Goal: Task Accomplishment & Management: Use online tool/utility

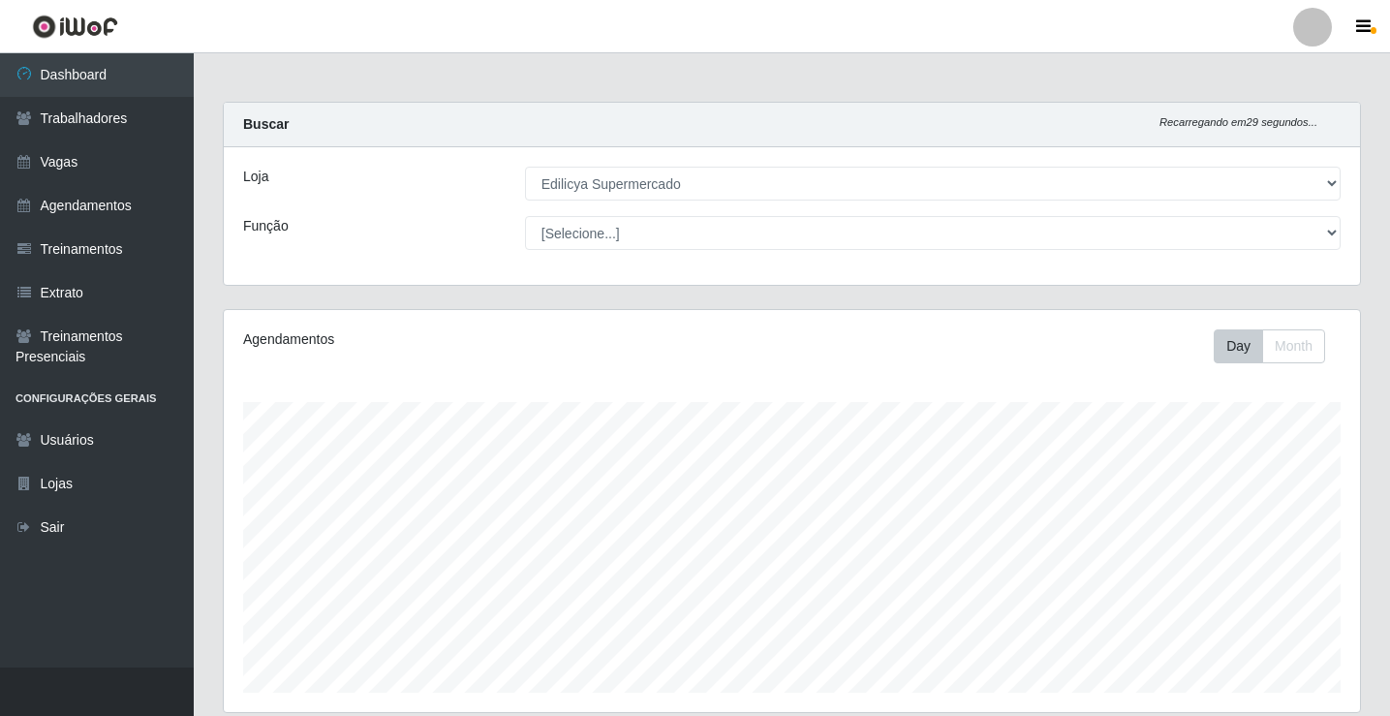
select select "460"
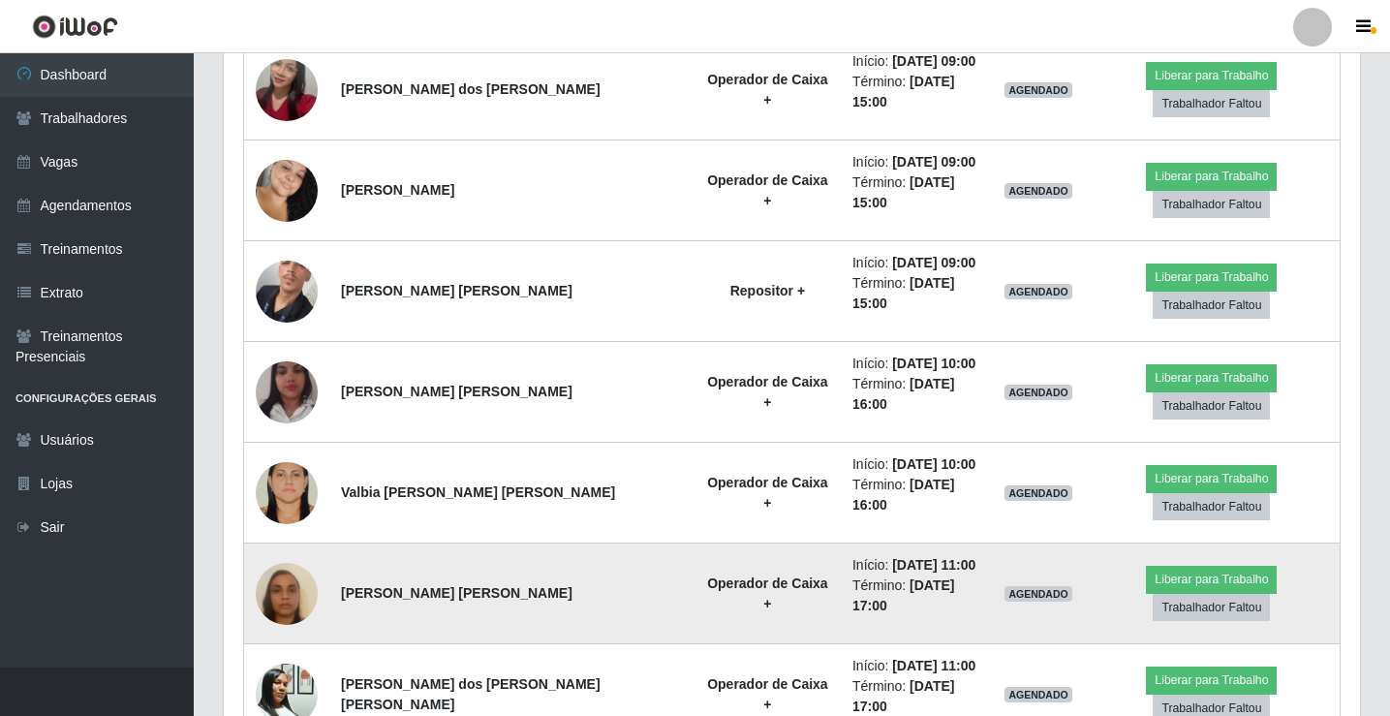
scroll to position [808, 0]
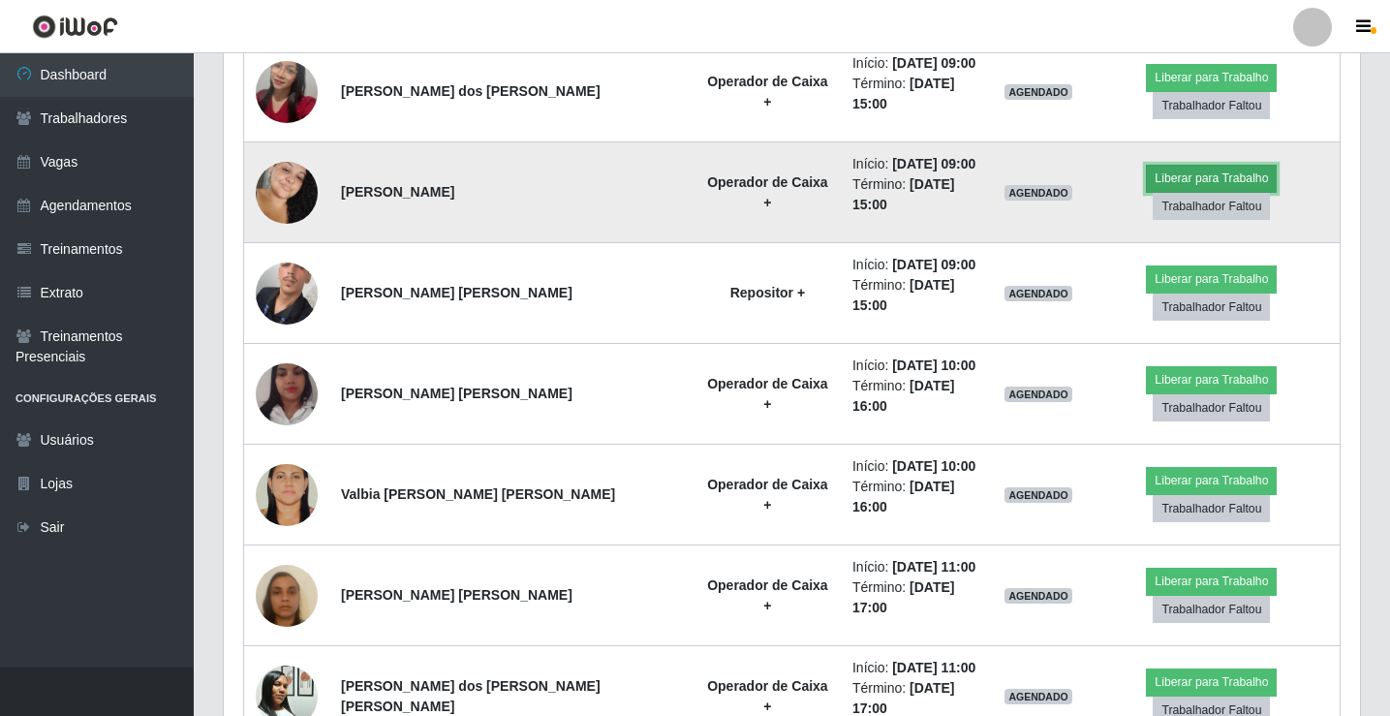
click at [1161, 171] on button "Liberar para Trabalho" at bounding box center [1211, 178] width 131 height 27
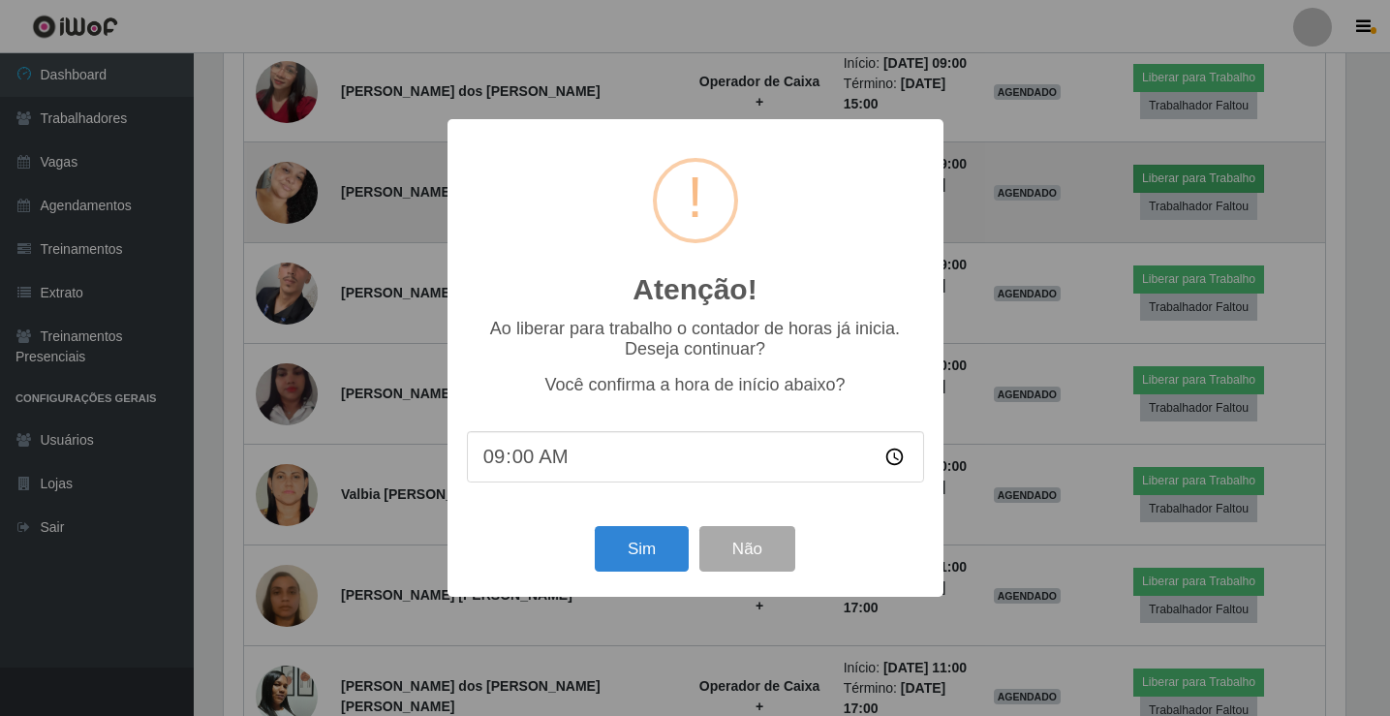
scroll to position [402, 1127]
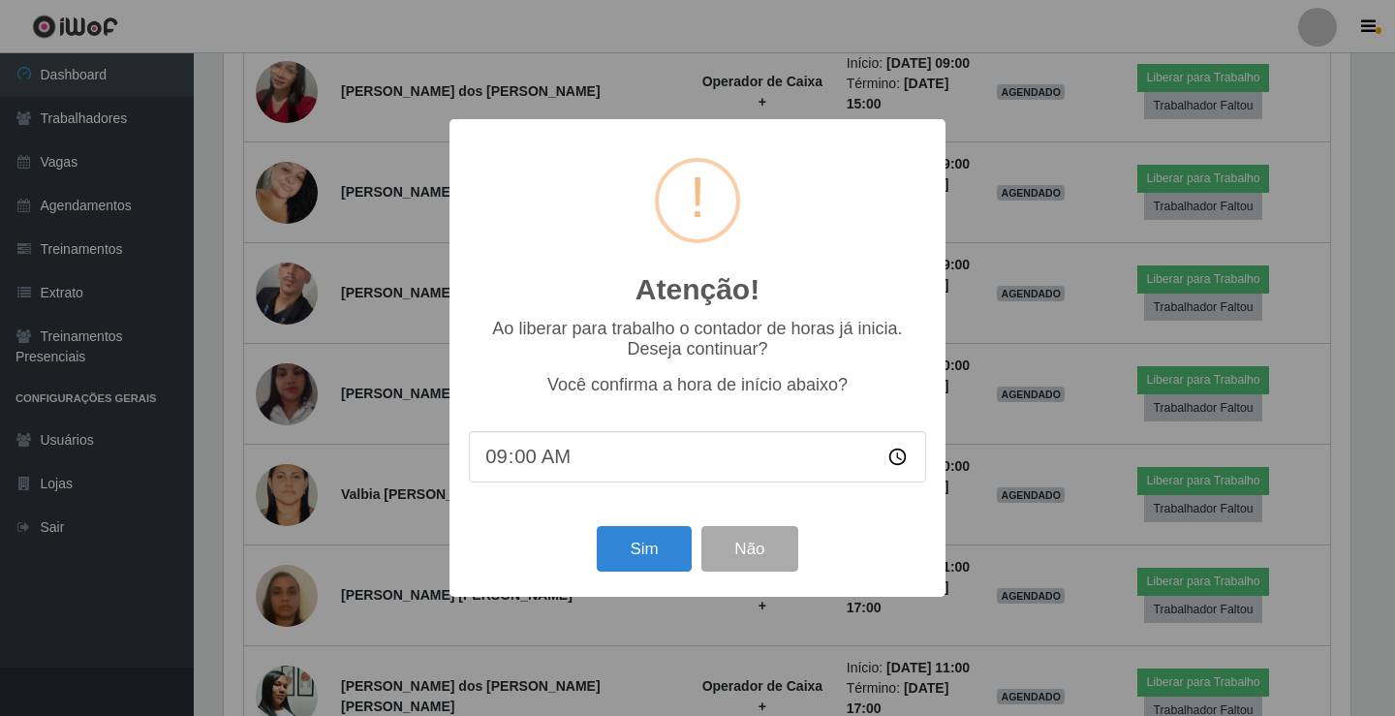
click at [864, 198] on div "Atenção! ×" at bounding box center [697, 229] width 457 height 180
click at [894, 463] on input "09:00" at bounding box center [697, 456] width 457 height 51
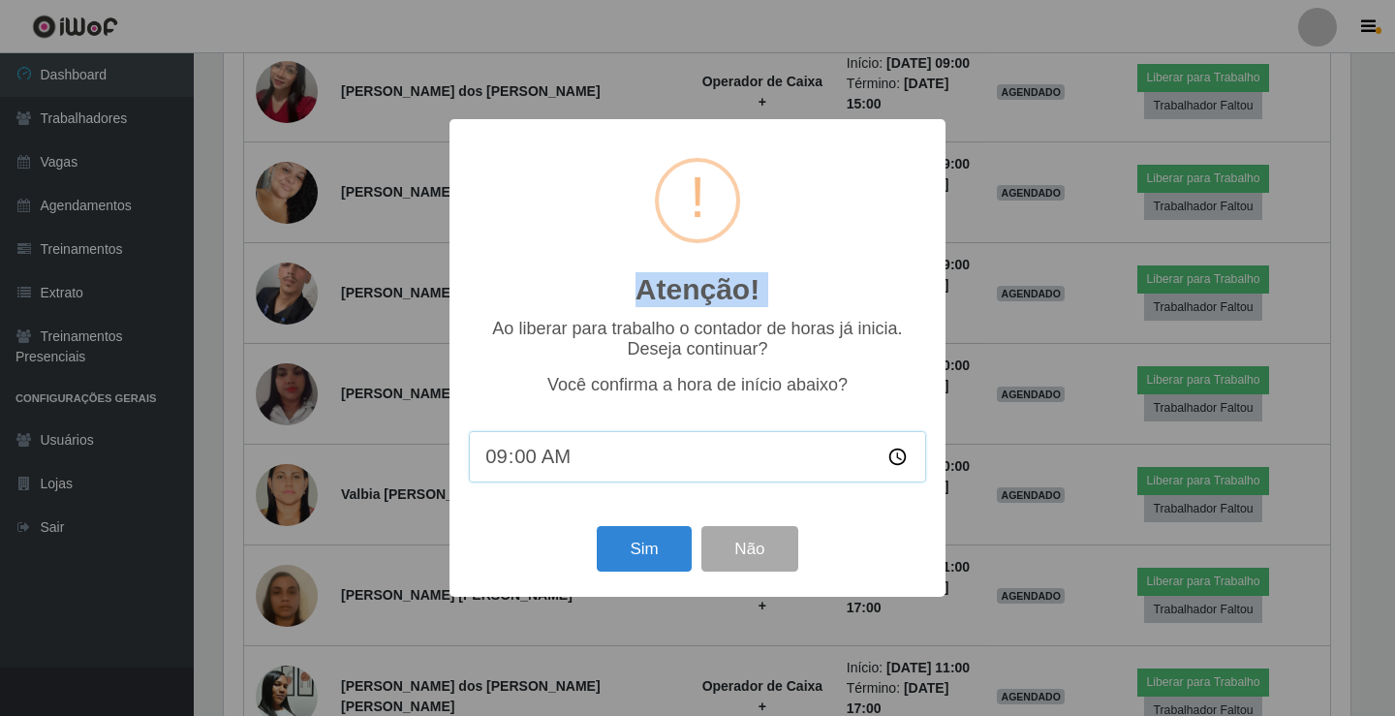
click at [894, 463] on input "09:00" at bounding box center [697, 456] width 457 height 51
click at [770, 544] on button "Não" at bounding box center [749, 549] width 96 height 46
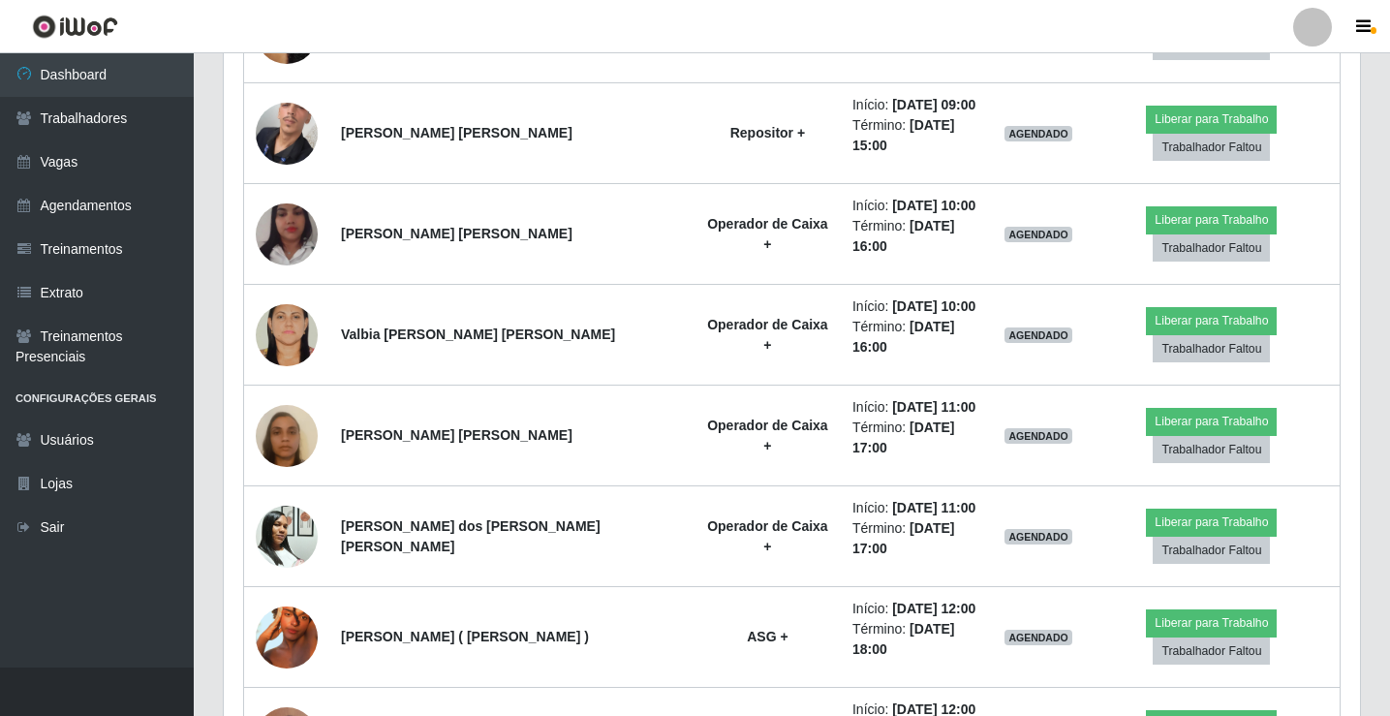
scroll to position [1002, 0]
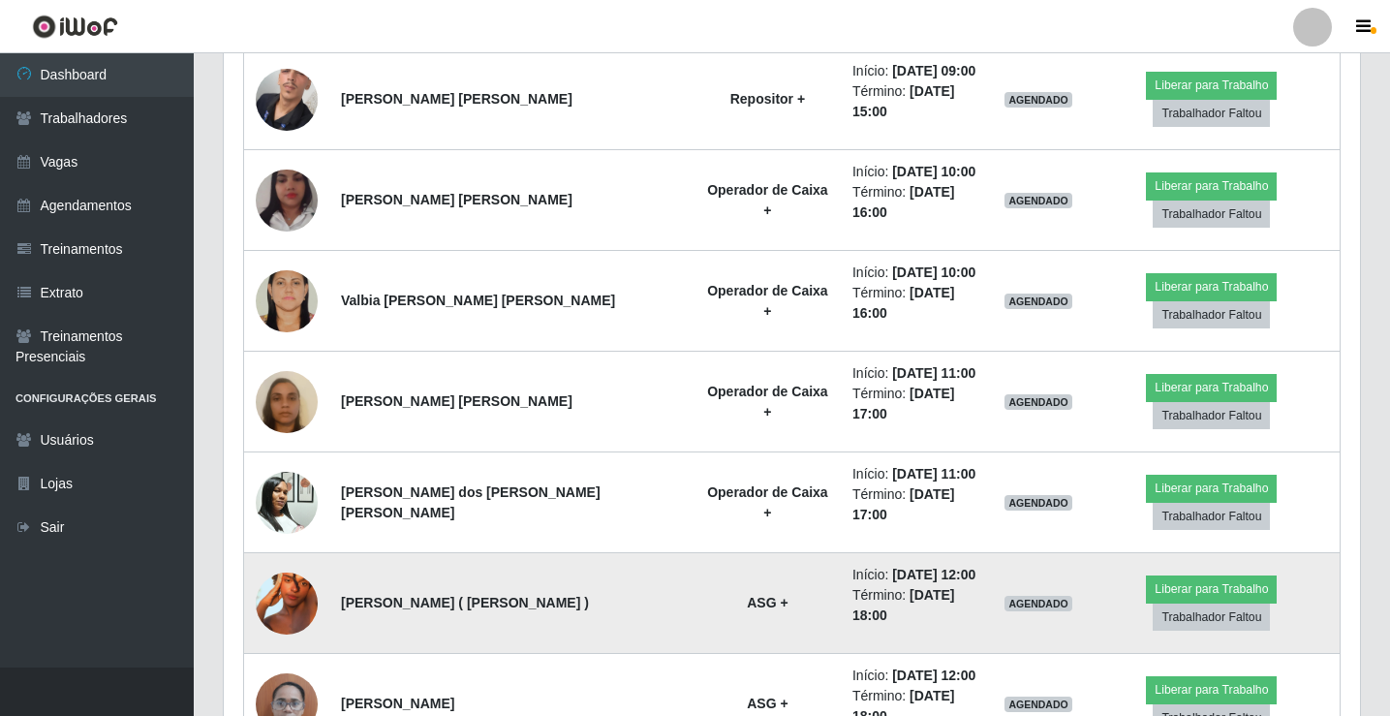
click at [288, 548] on img at bounding box center [287, 603] width 62 height 110
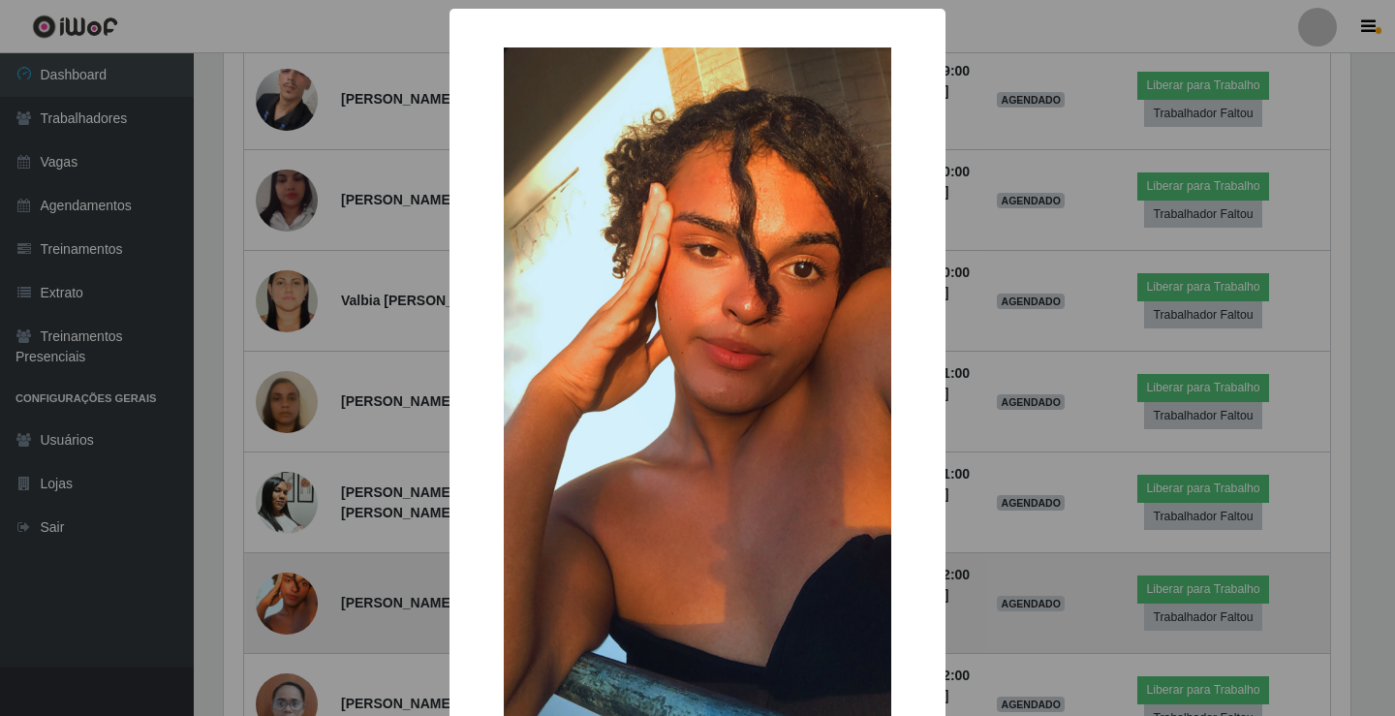
click at [288, 481] on div "× OK Cancel" at bounding box center [697, 358] width 1395 height 716
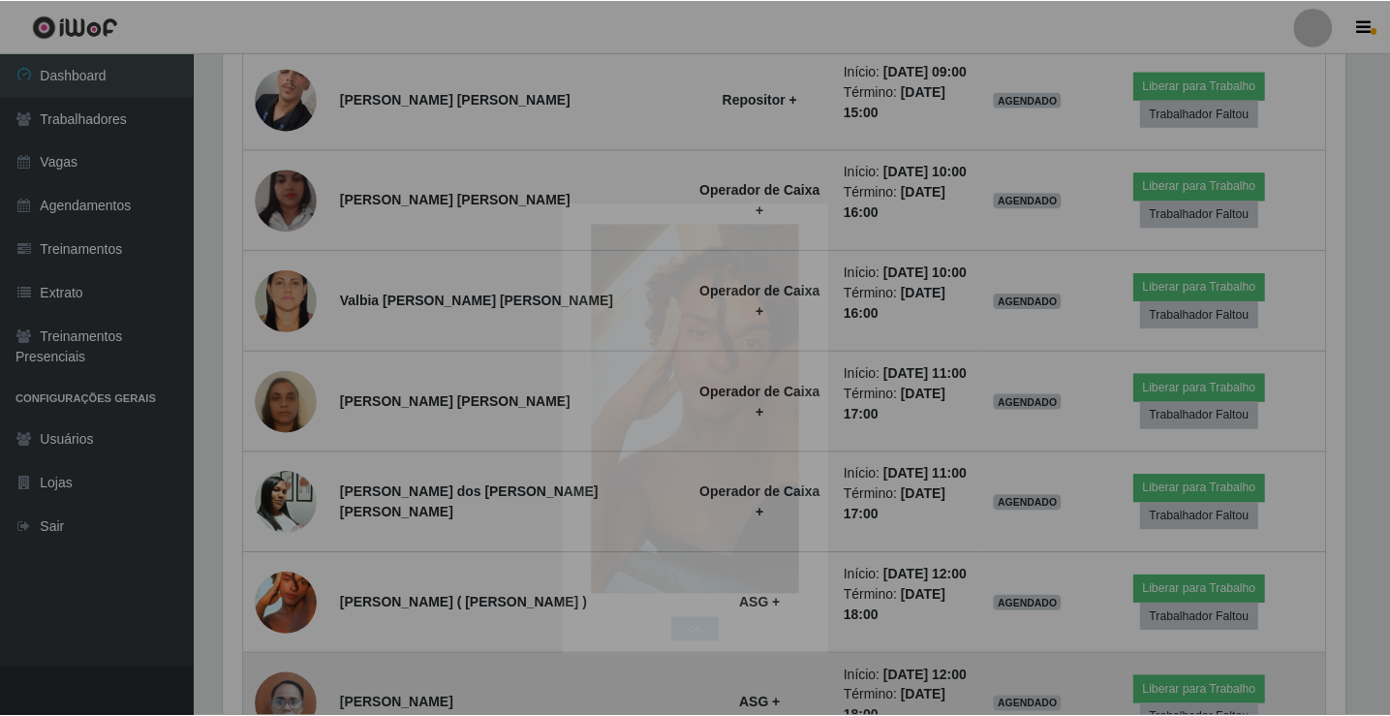
scroll to position [402, 1136]
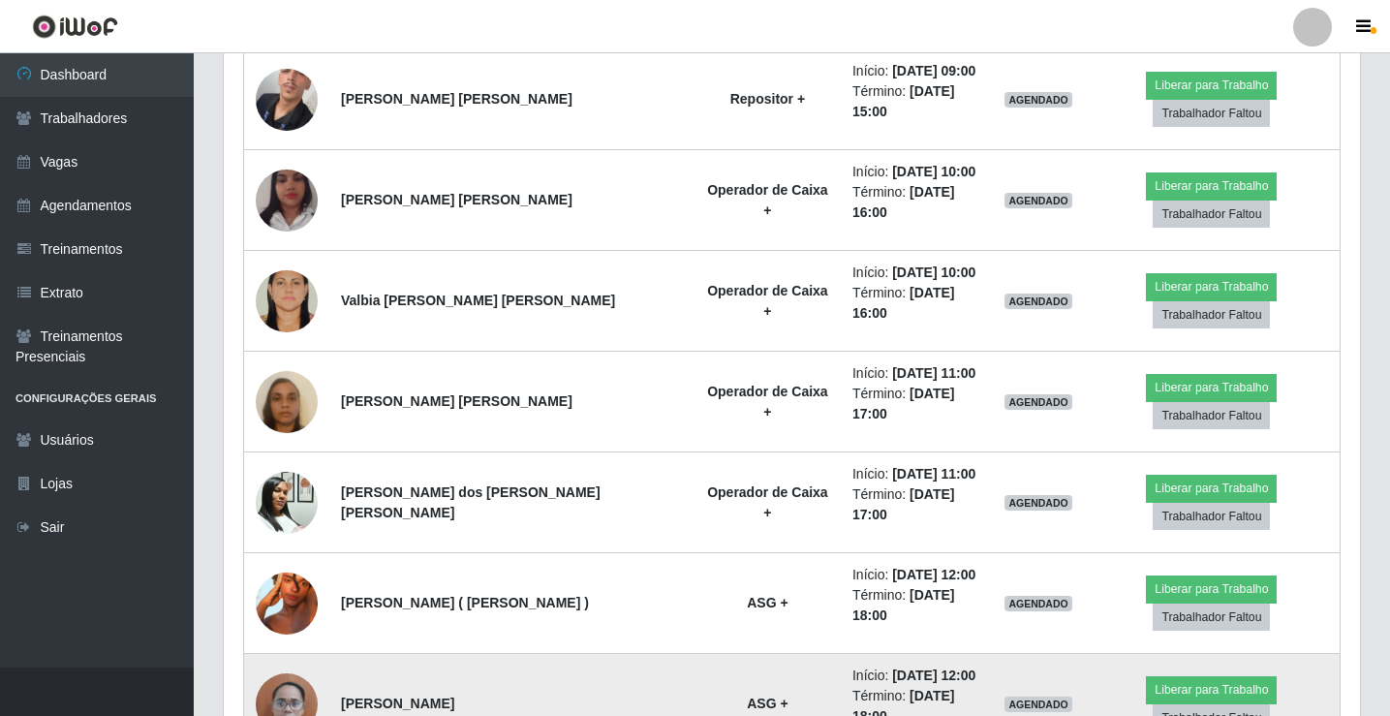
click at [281, 663] on img at bounding box center [287, 704] width 62 height 82
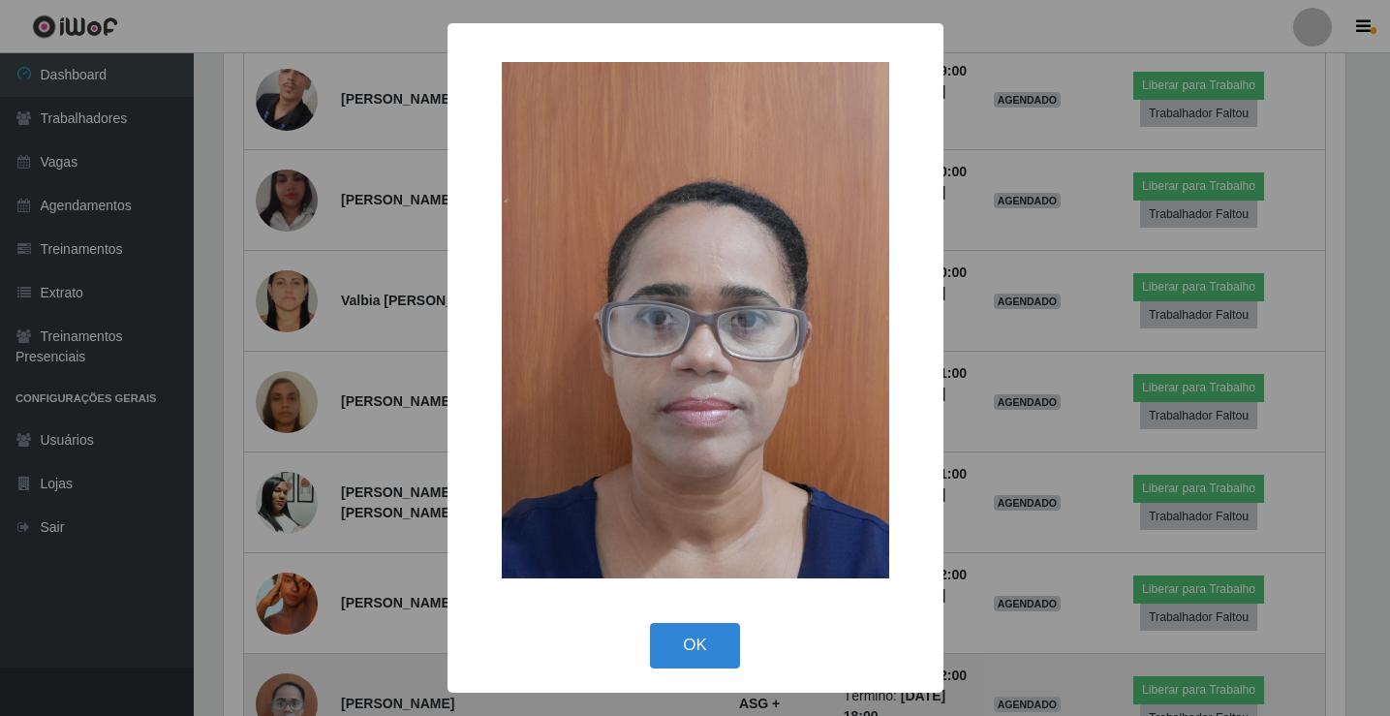
scroll to position [402, 1127]
click at [281, 568] on div "× OK Cancel" at bounding box center [697, 358] width 1395 height 716
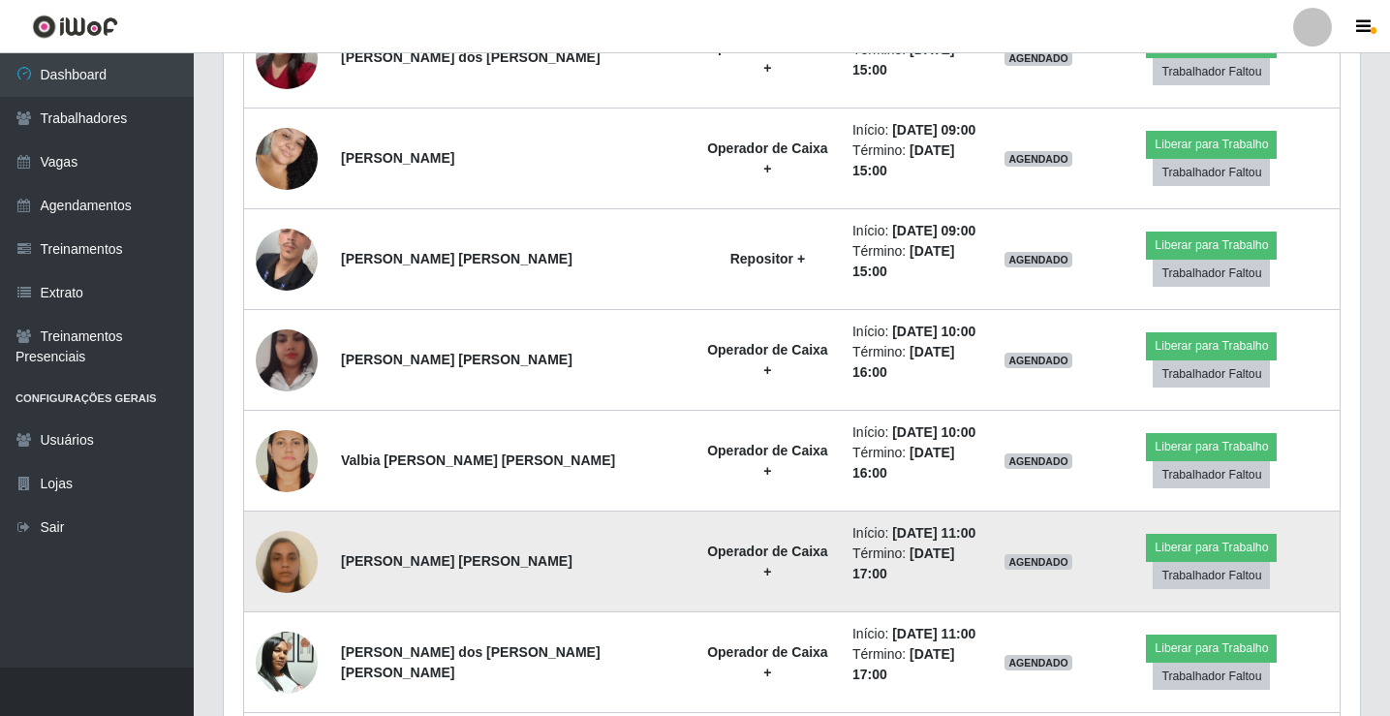
scroll to position [808, 0]
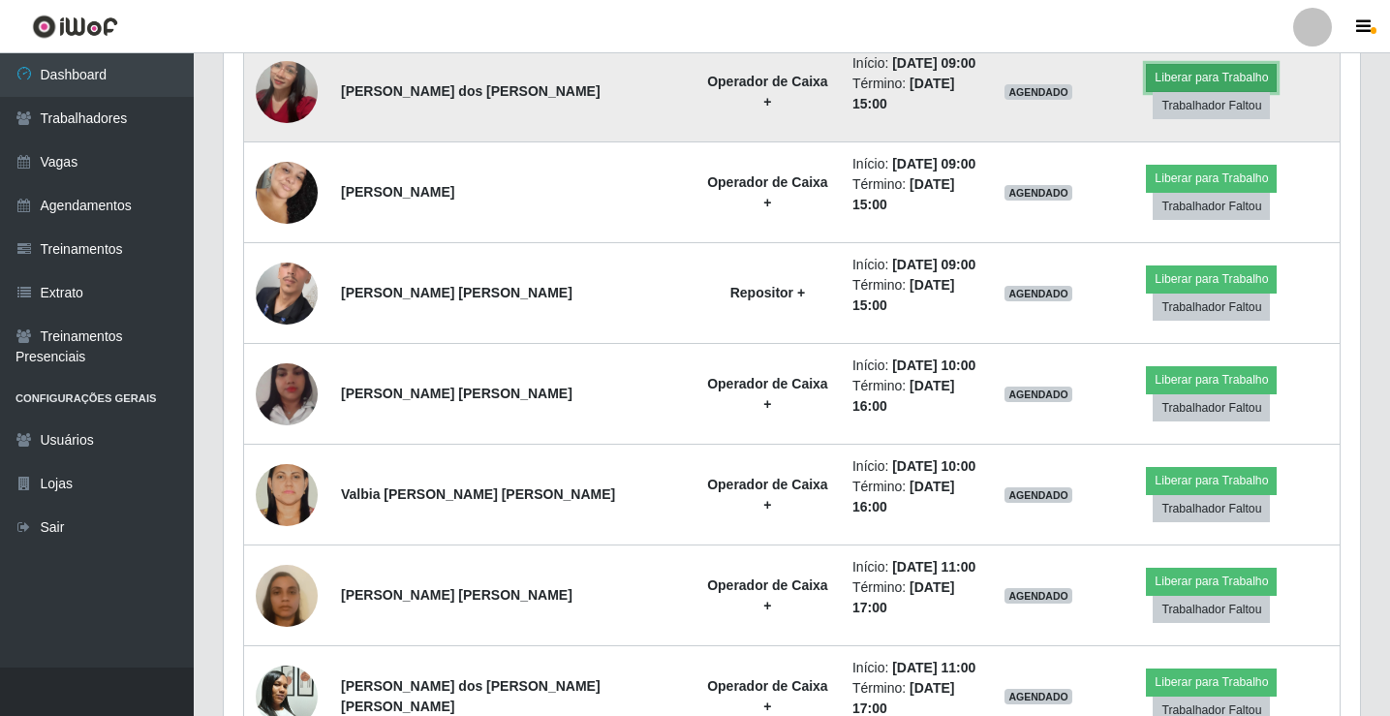
click at [1146, 80] on button "Liberar para Trabalho" at bounding box center [1211, 77] width 131 height 27
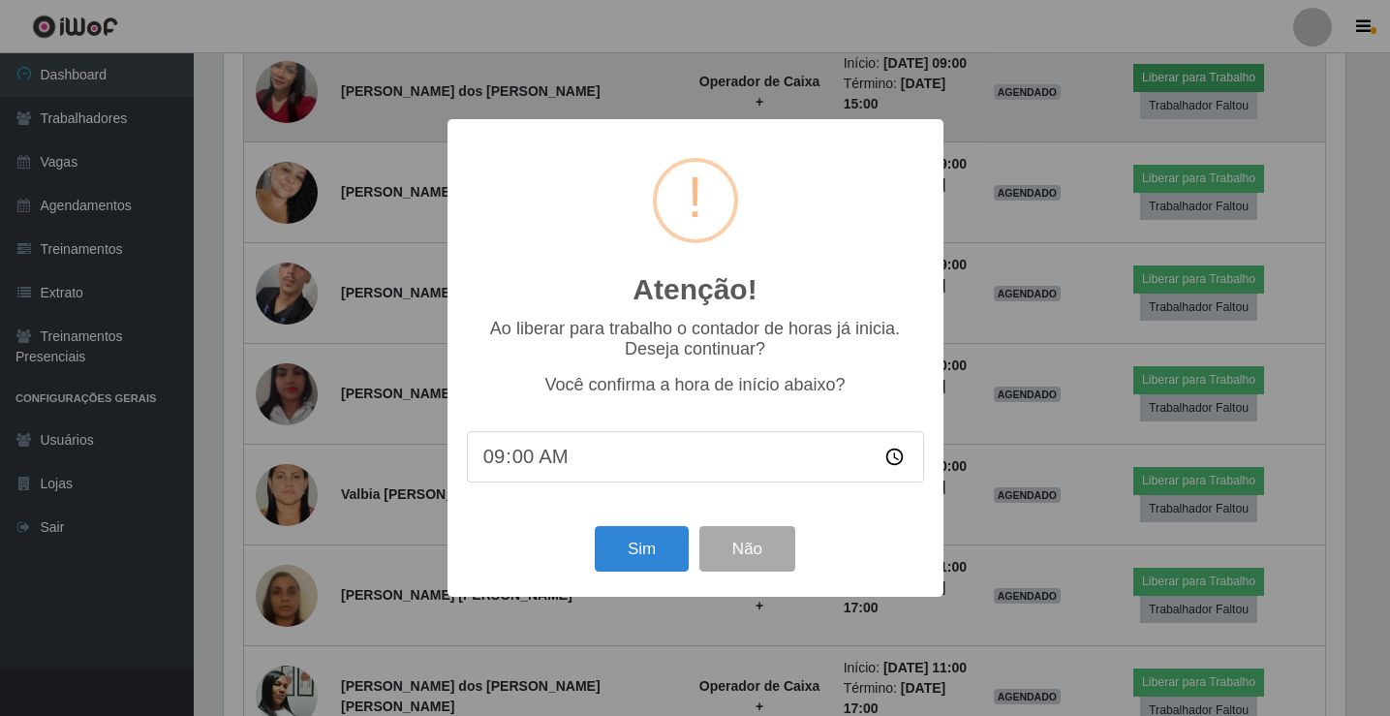
scroll to position [402, 1127]
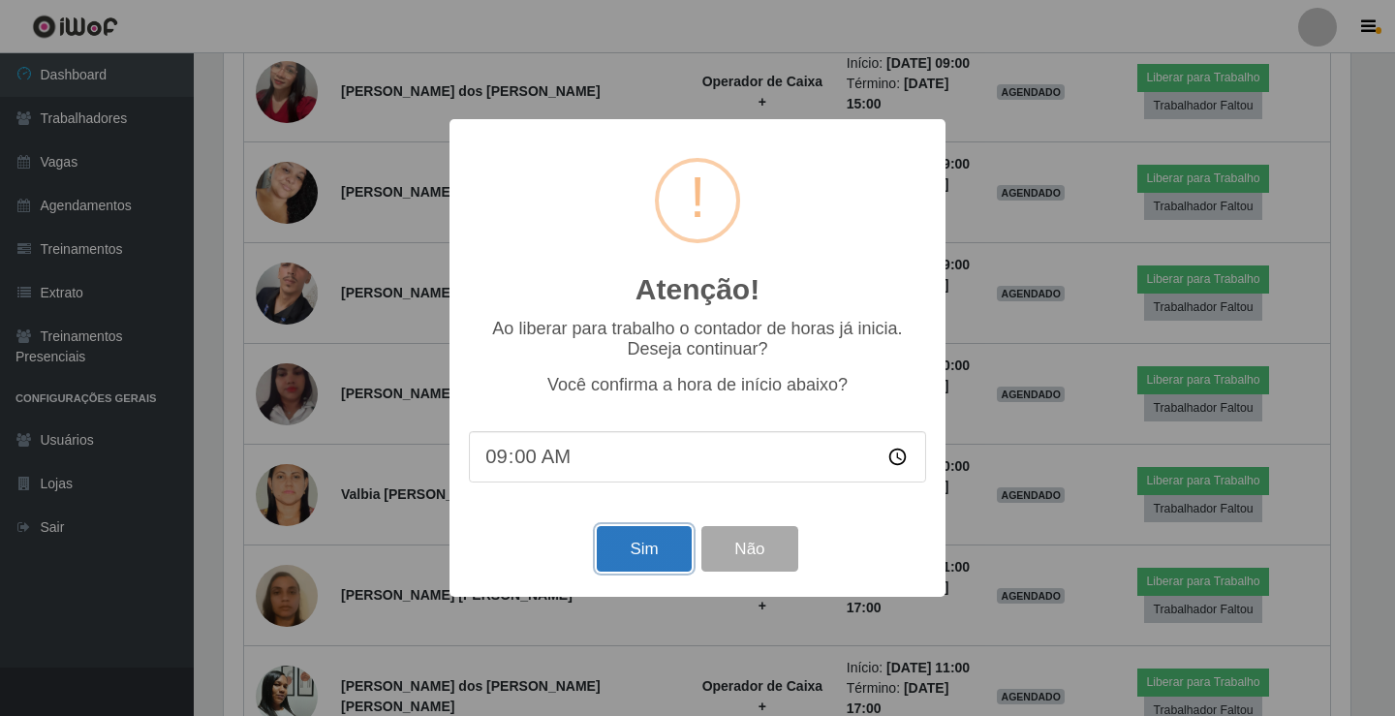
click at [661, 557] on button "Sim" at bounding box center [644, 549] width 94 height 46
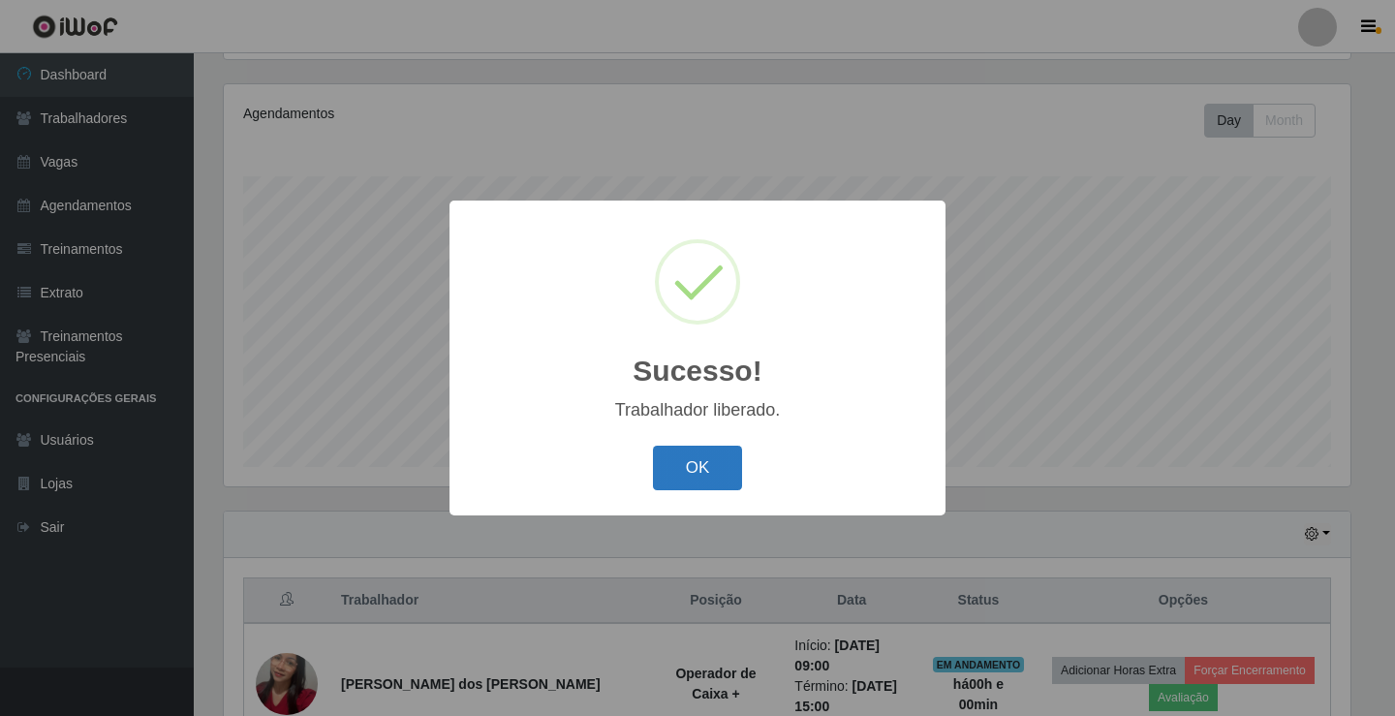
click at [728, 462] on button "OK" at bounding box center [698, 469] width 90 height 46
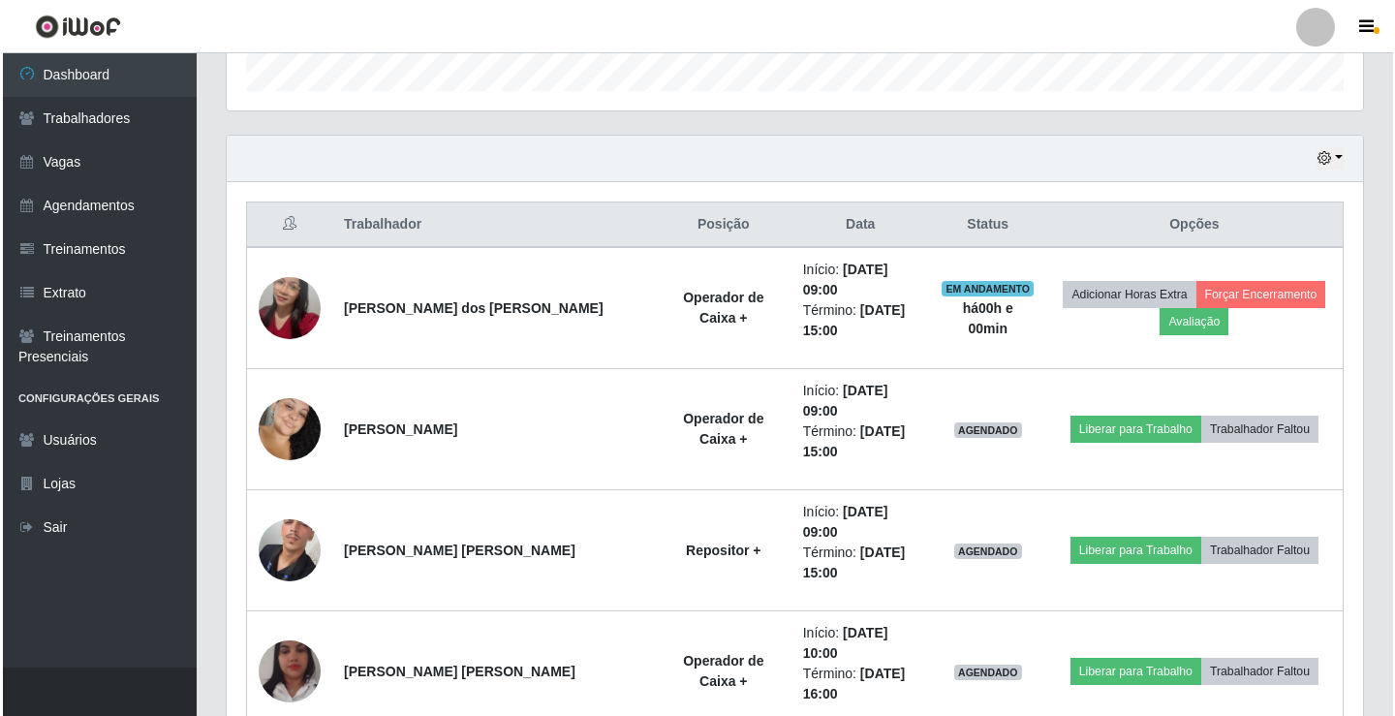
scroll to position [613, 0]
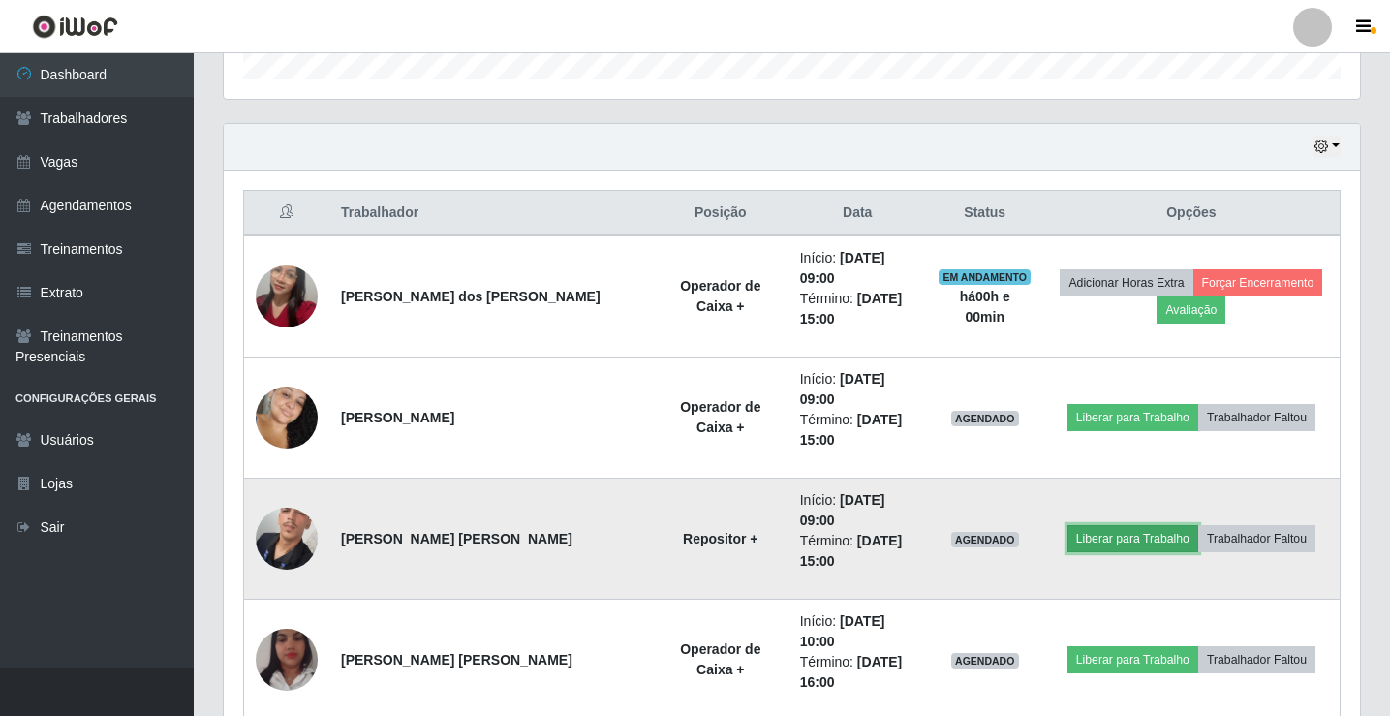
click at [1126, 525] on button "Liberar para Trabalho" at bounding box center [1132, 538] width 131 height 27
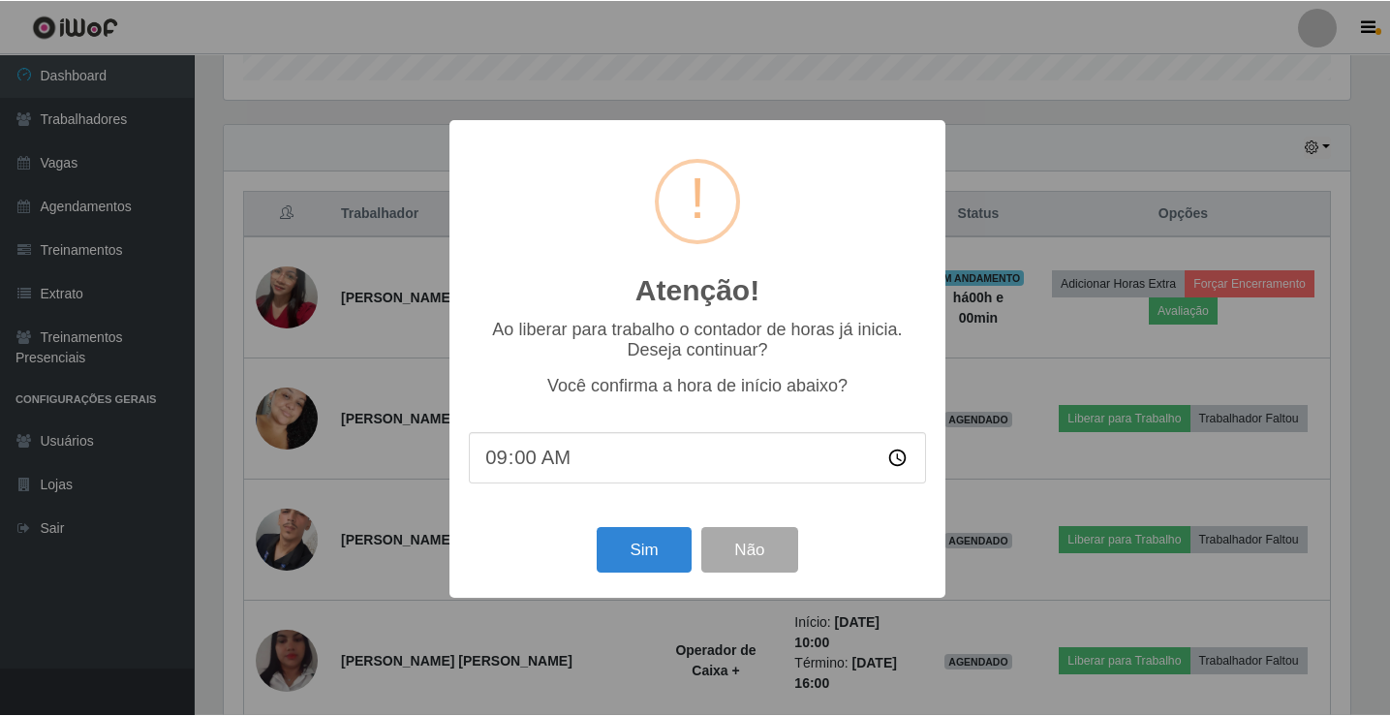
scroll to position [402, 1127]
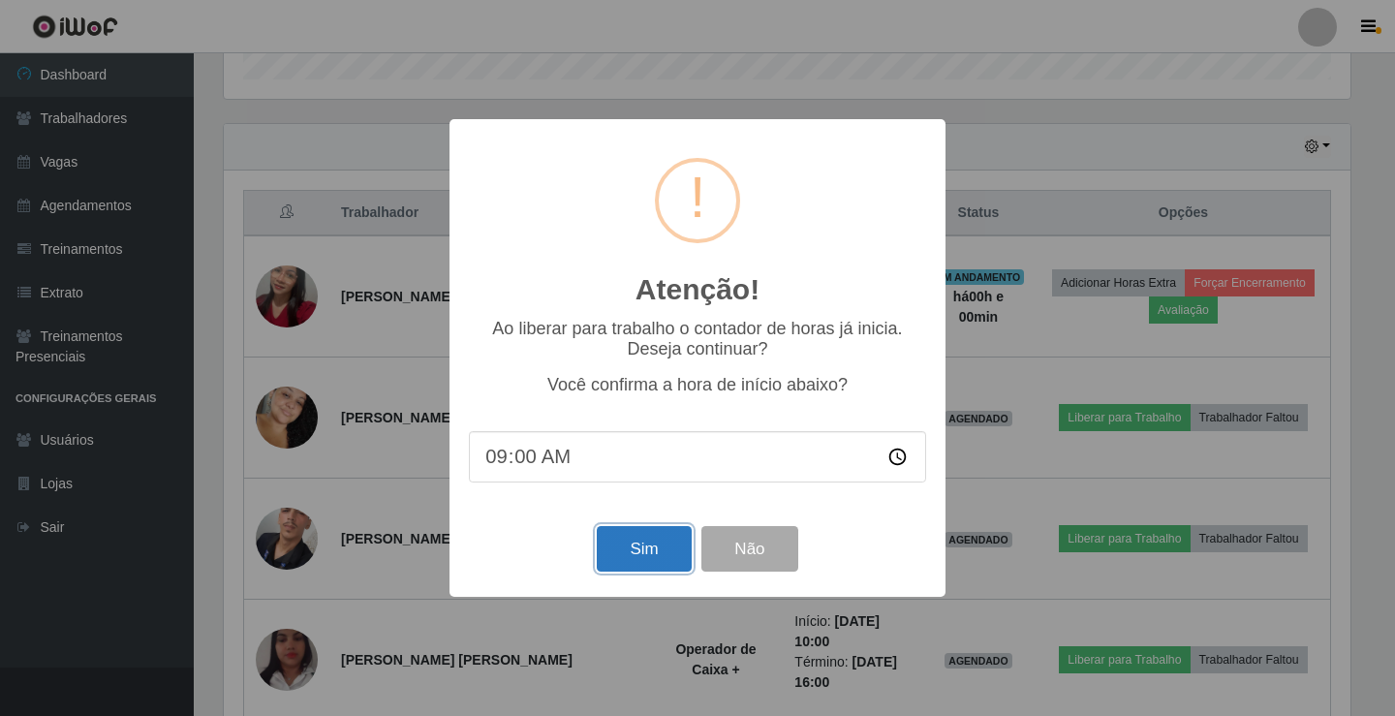
click at [637, 554] on button "Sim" at bounding box center [644, 549] width 94 height 46
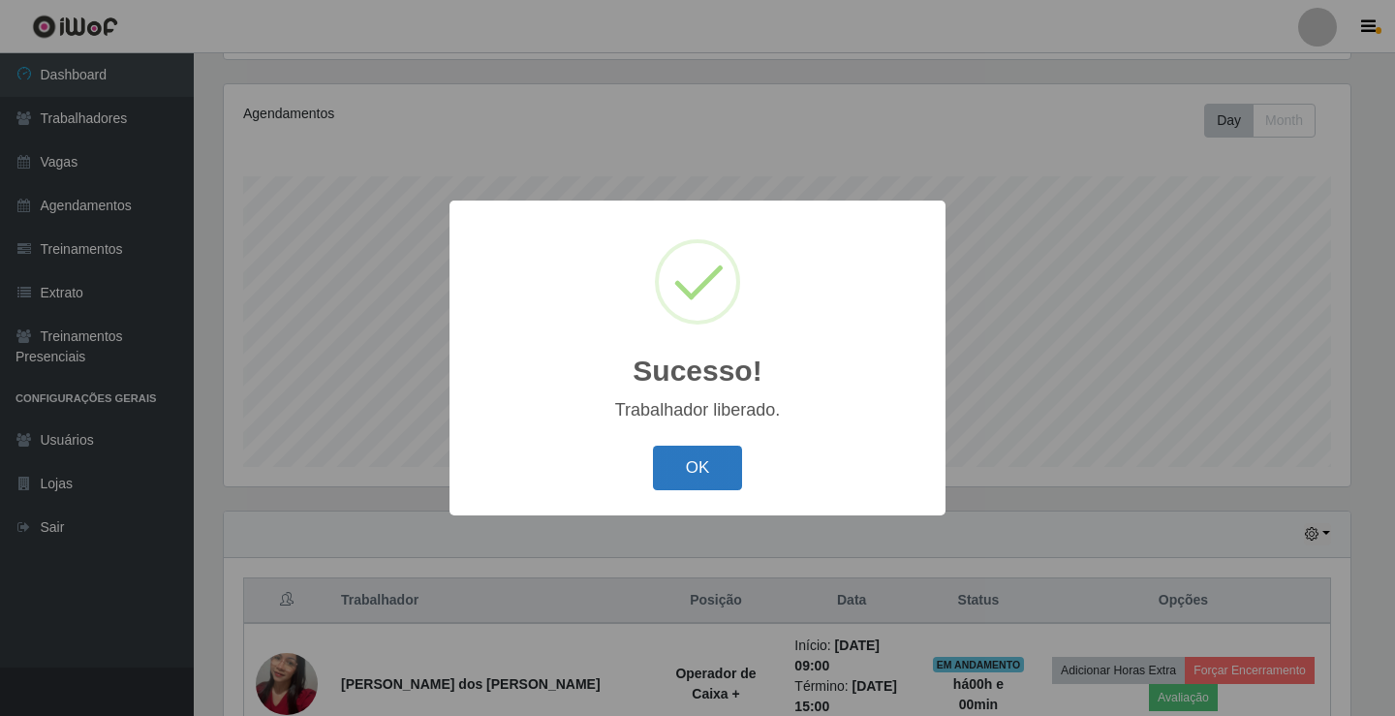
click at [687, 454] on button "OK" at bounding box center [698, 469] width 90 height 46
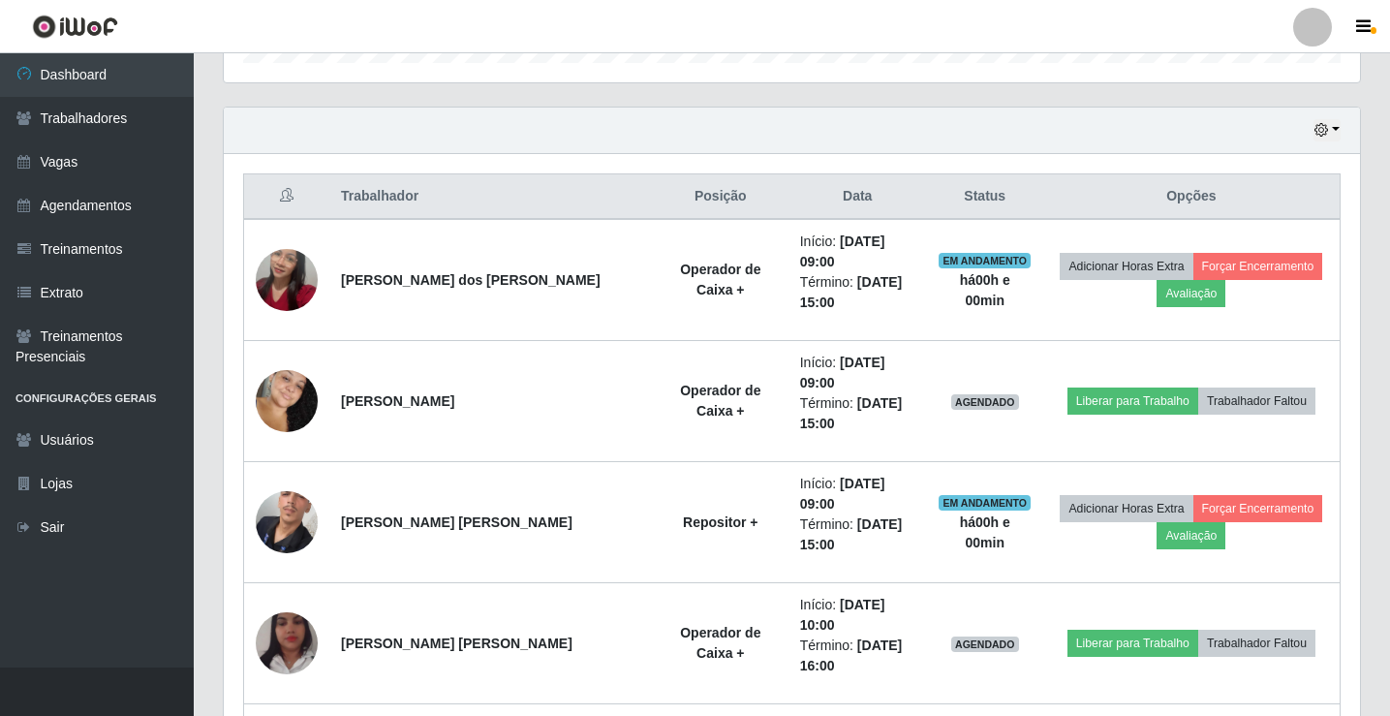
scroll to position [710, 0]
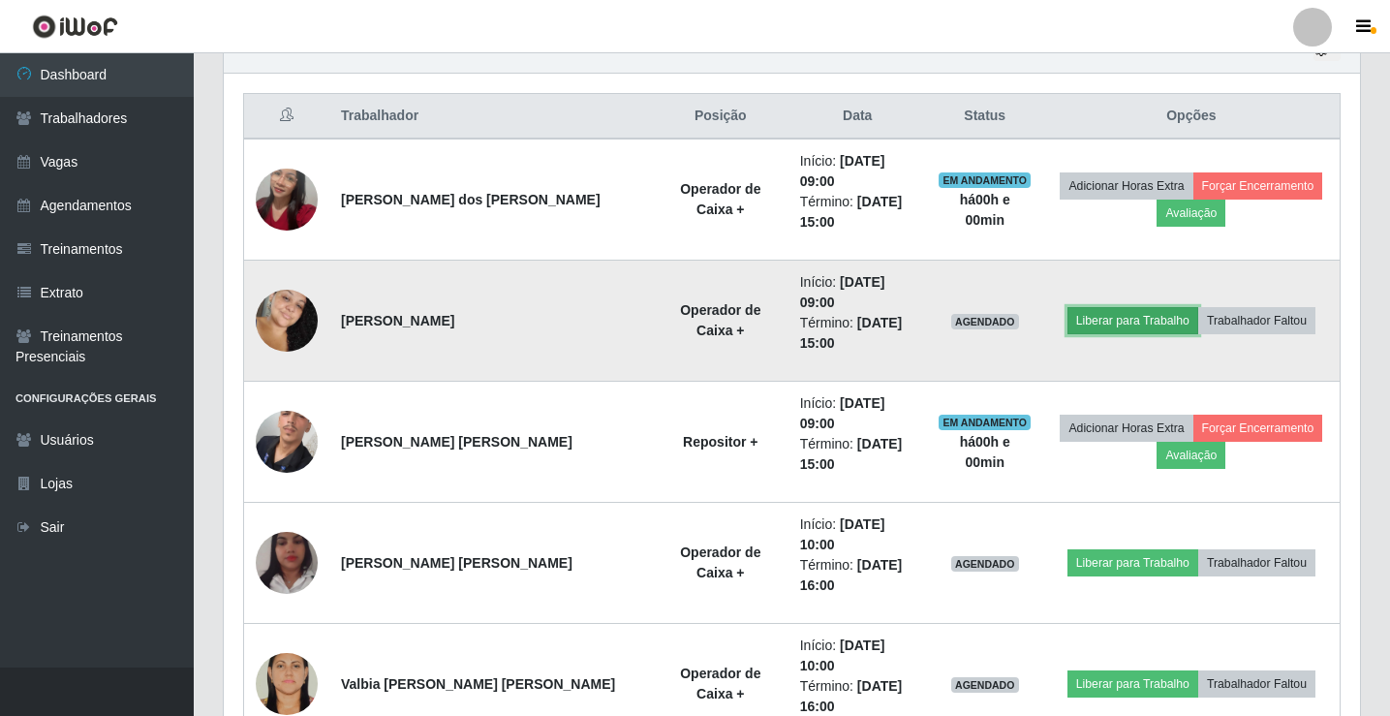
click at [1115, 307] on button "Liberar para Trabalho" at bounding box center [1132, 320] width 131 height 27
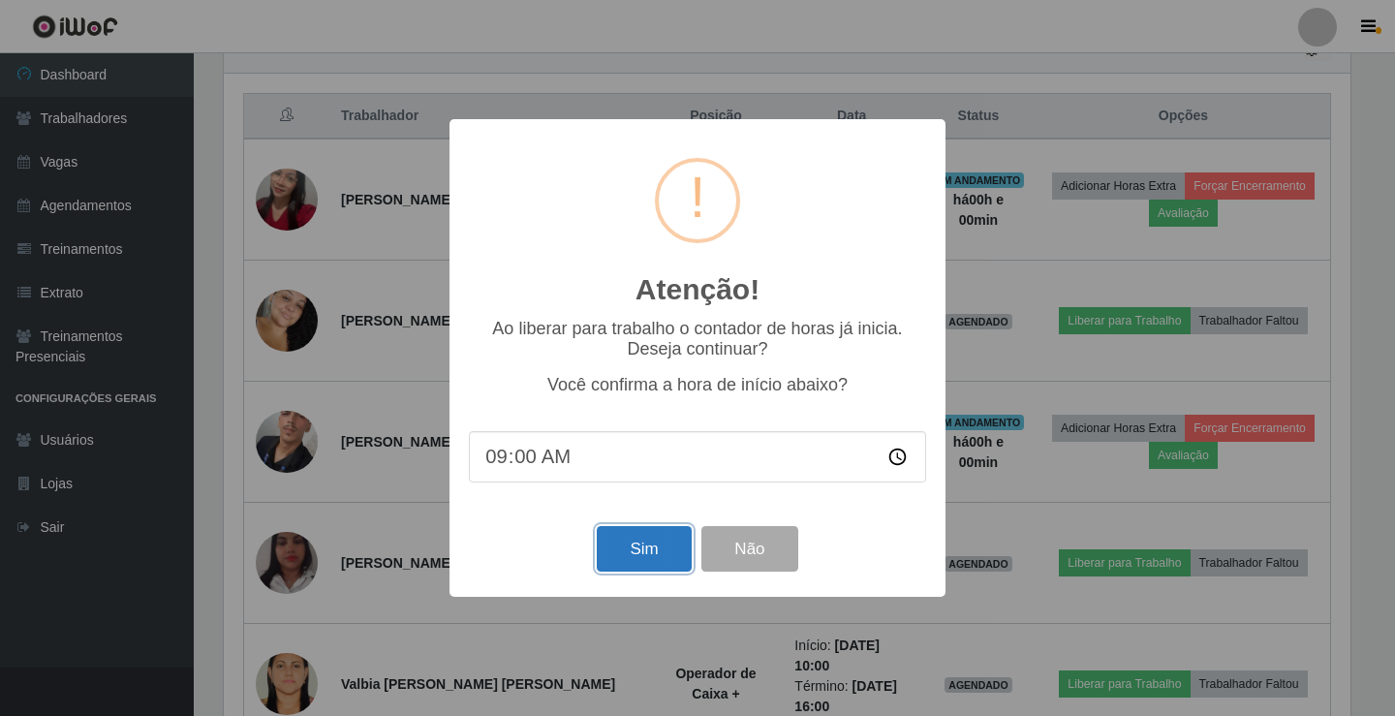
click at [658, 549] on button "Sim" at bounding box center [644, 549] width 94 height 46
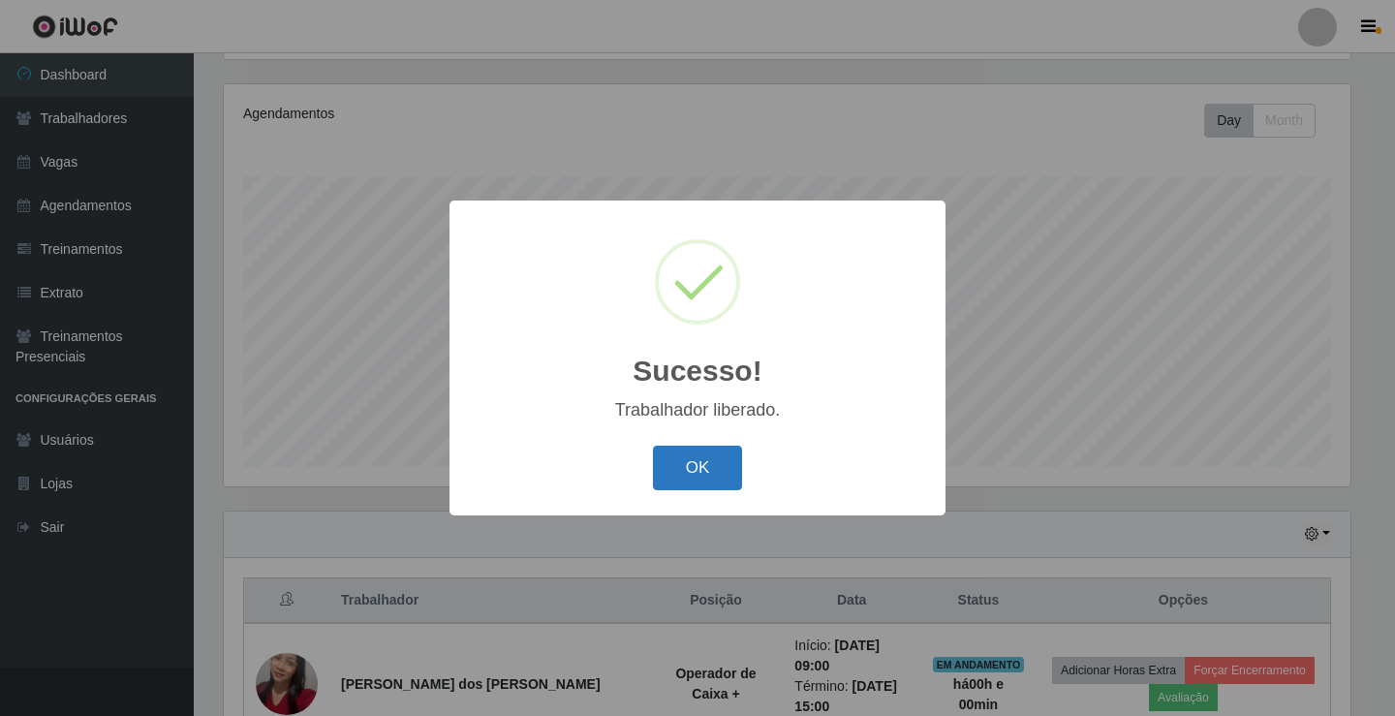
click at [680, 475] on button "OK" at bounding box center [698, 469] width 90 height 46
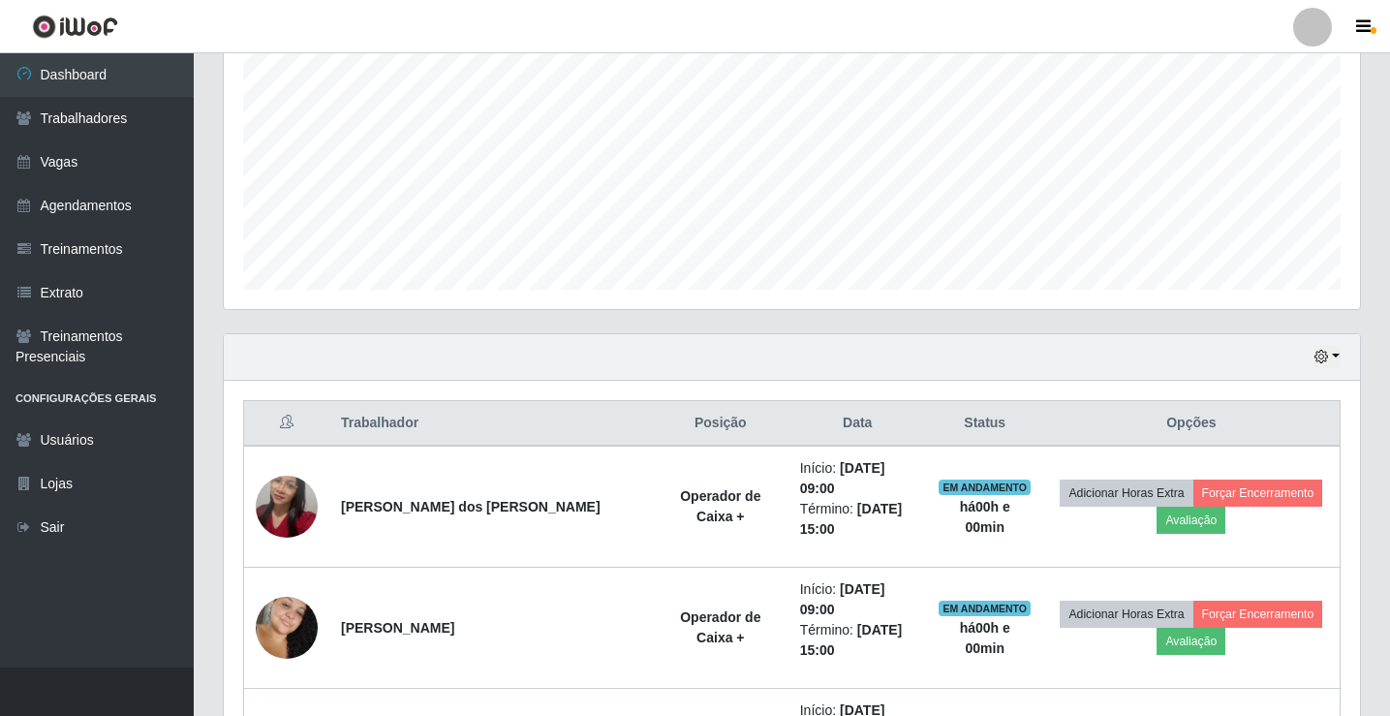
scroll to position [0, 0]
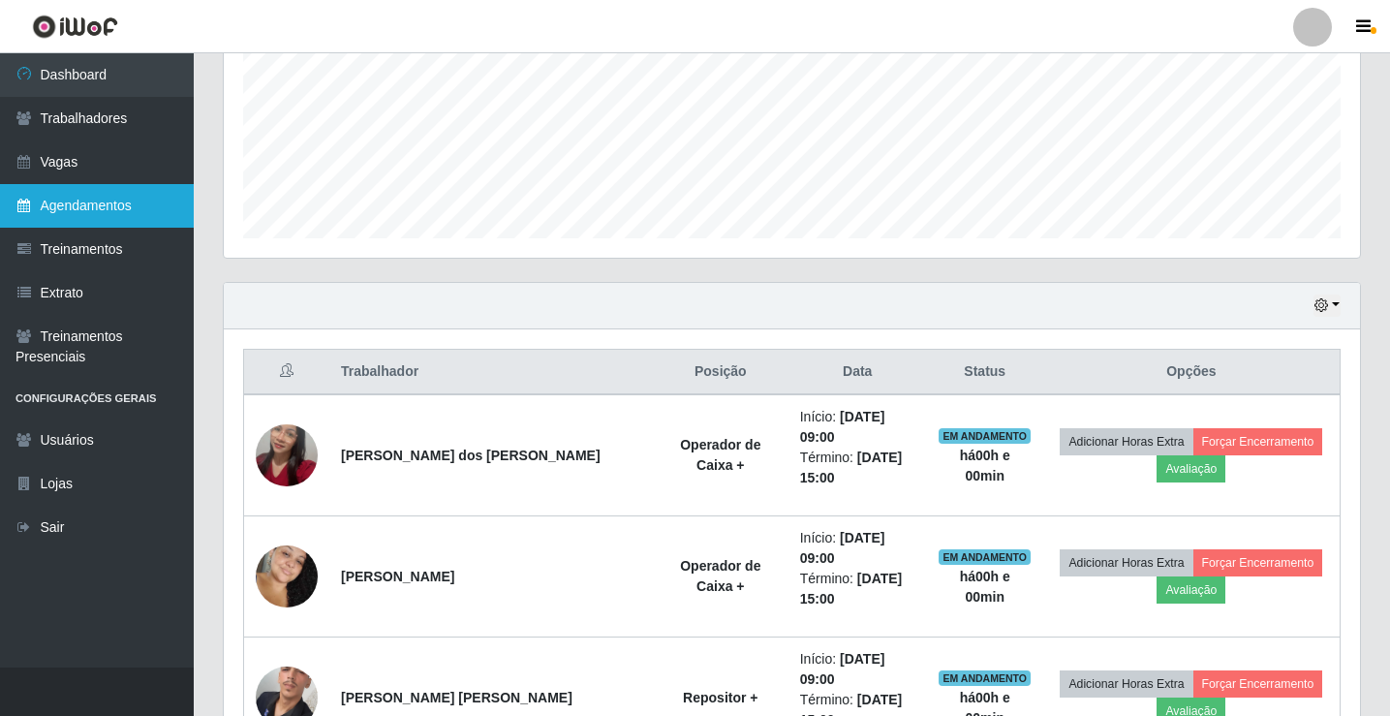
click at [125, 197] on link "Agendamentos" at bounding box center [97, 206] width 194 height 44
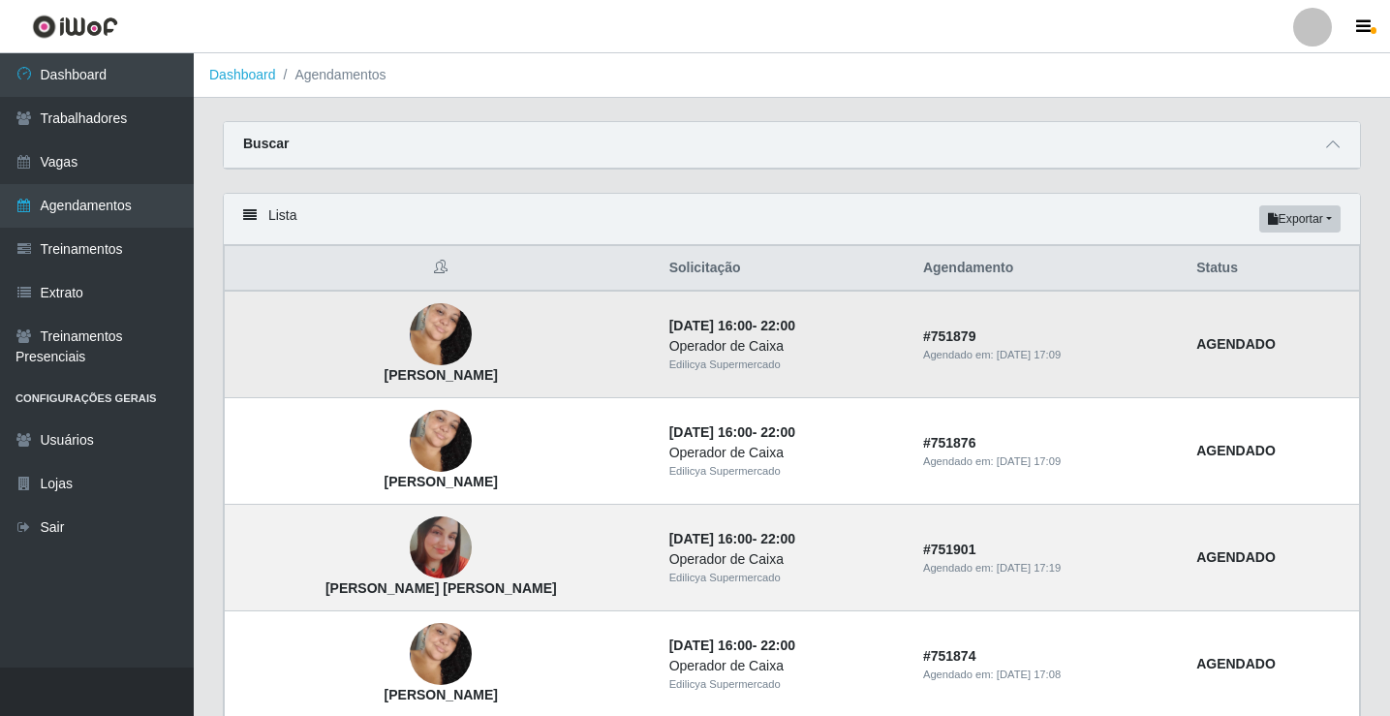
click at [930, 351] on div "Agendado em: [DATE] 17:09" at bounding box center [1048, 355] width 250 height 16
click at [1072, 361] on div "Agendado em: [DATE] 17:09" at bounding box center [1048, 355] width 250 height 16
click at [1246, 351] on strong "AGENDADO" at bounding box center [1235, 343] width 79 height 15
